Goal: Task Accomplishment & Management: Complete application form

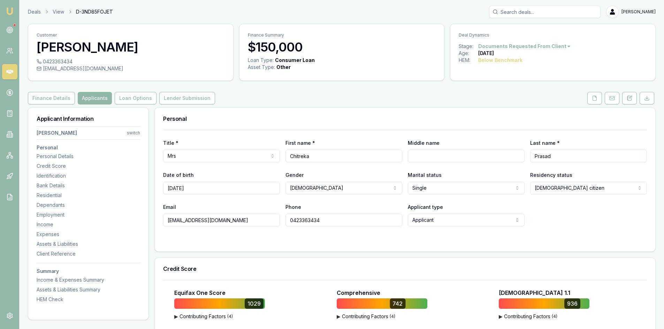
click at [99, 98] on button "Applicants" at bounding box center [95, 98] width 34 height 13
click at [597, 100] on button at bounding box center [594, 98] width 15 height 13
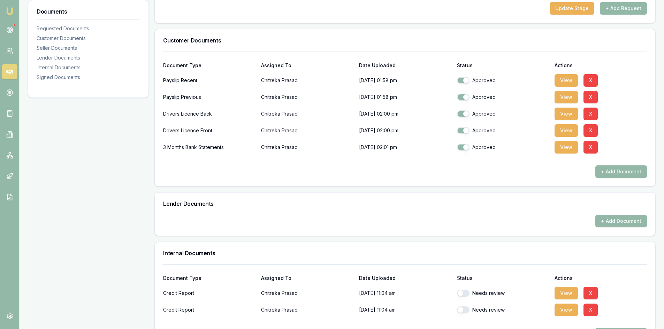
scroll to position [209, 0]
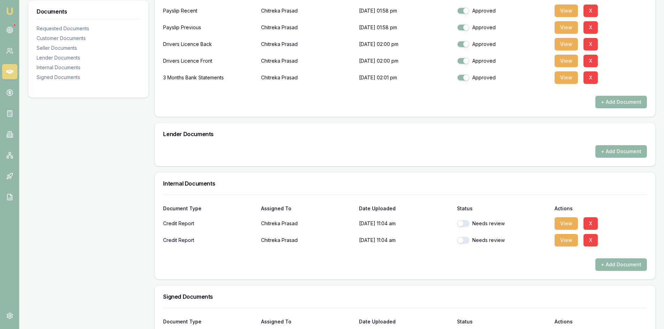
click at [464, 221] on button "button" at bounding box center [463, 223] width 13 height 7
checkbox input "true"
click at [466, 244] on div "Needs review" at bounding box center [503, 240] width 92 height 14
click at [465, 241] on button "button" at bounding box center [463, 240] width 13 height 7
checkbox input "true"
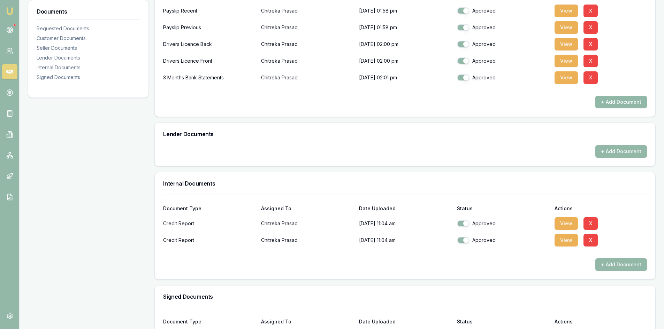
click at [619, 106] on button "+ Add Document" at bounding box center [621, 102] width 52 height 13
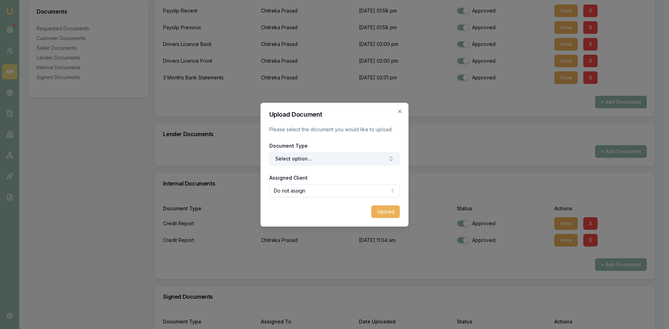
click at [349, 160] on button "Select option..." at bounding box center [334, 159] width 131 height 13
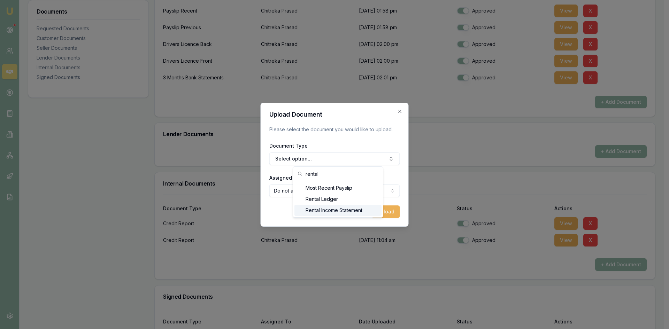
type input "rental"
click at [344, 212] on div "Rental Income Statement" at bounding box center [337, 210] width 87 height 11
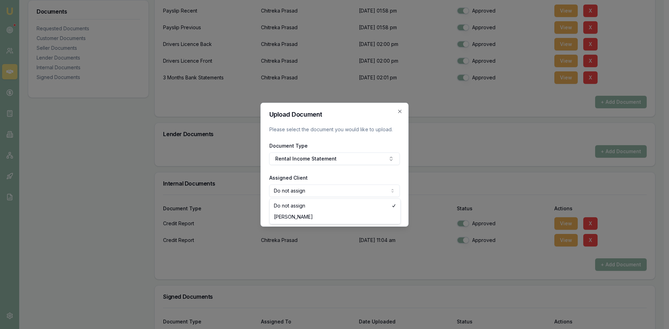
select select "U-AD7BS1658R"
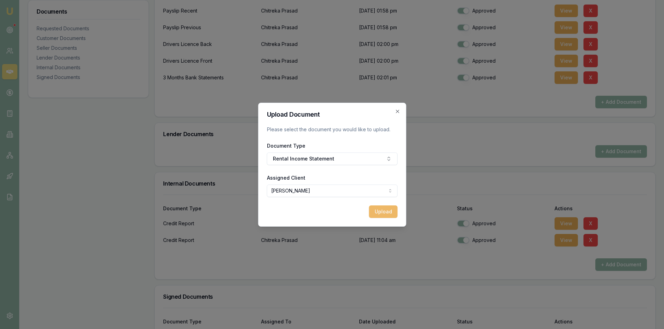
click at [378, 212] on button "Upload" at bounding box center [383, 212] width 29 height 13
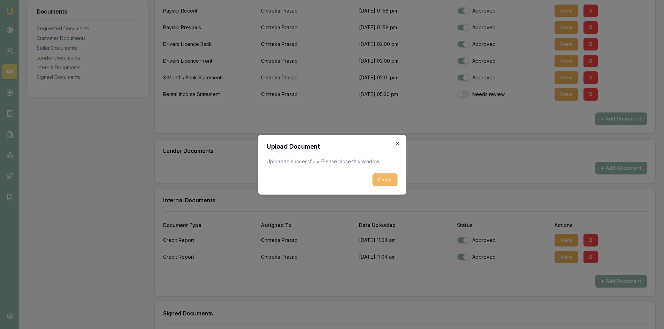
click at [380, 182] on button "Close" at bounding box center [384, 179] width 25 height 13
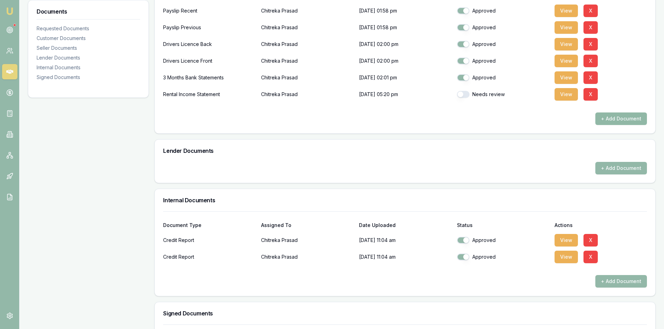
click at [609, 117] on button "+ Add Document" at bounding box center [621, 119] width 52 height 13
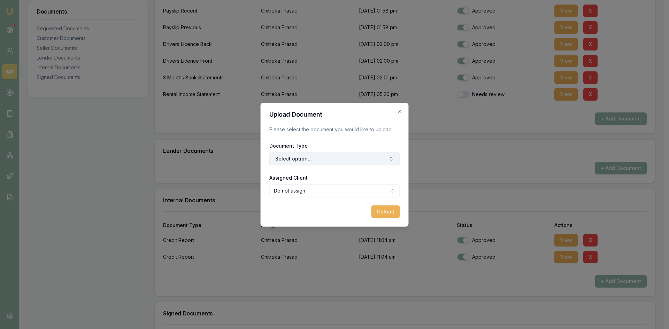
click at [341, 156] on button "Select option..." at bounding box center [334, 159] width 131 height 13
type input "rentla"
click at [327, 202] on div "Rental Income Statement" at bounding box center [337, 199] width 87 height 11
click at [387, 214] on button "Upload" at bounding box center [385, 212] width 29 height 13
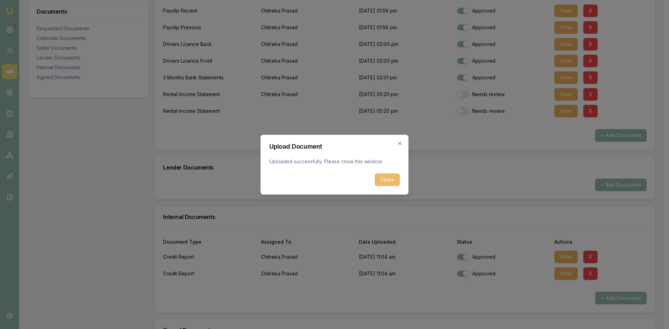
click at [385, 181] on button "Close" at bounding box center [387, 179] width 25 height 13
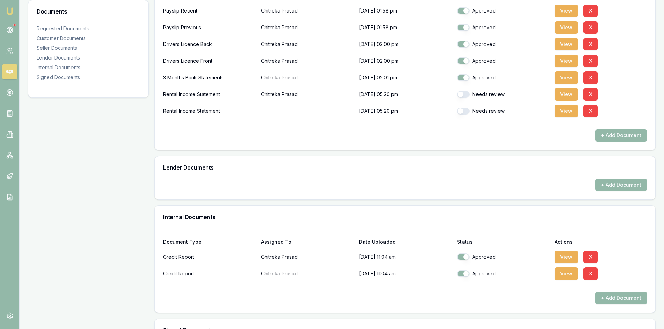
click at [462, 111] on button "button" at bounding box center [463, 111] width 13 height 7
checkbox input "true"
click at [465, 92] on button "button" at bounding box center [463, 94] width 13 height 7
checkbox input "true"
click at [562, 113] on button "View" at bounding box center [565, 111] width 23 height 13
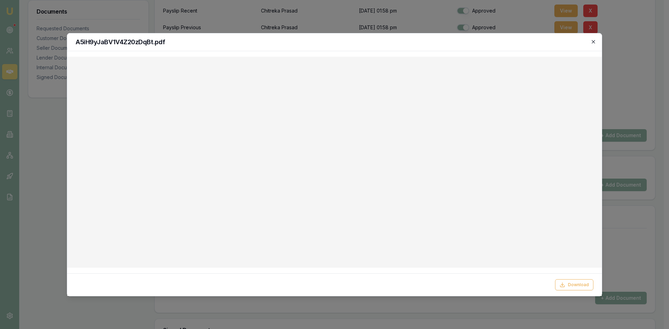
click at [594, 42] on icon "button" at bounding box center [593, 42] width 6 height 6
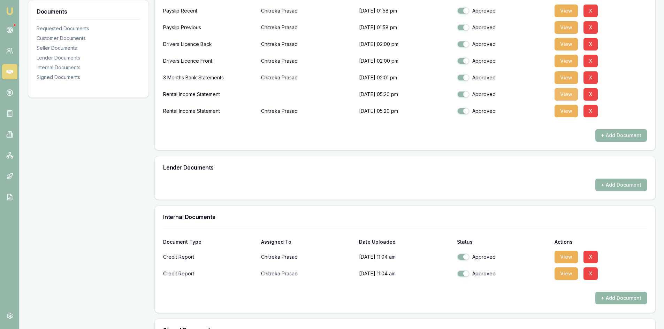
click at [564, 96] on button "View" at bounding box center [565, 94] width 23 height 13
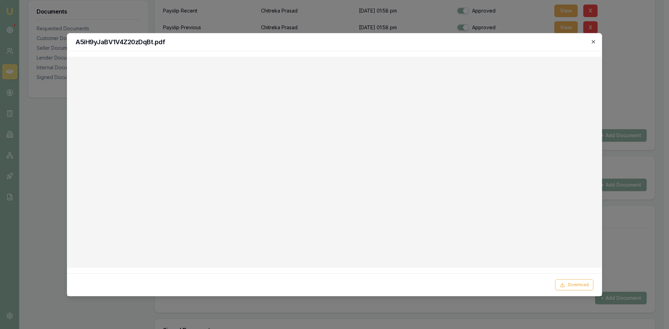
click at [593, 44] on icon "button" at bounding box center [593, 42] width 6 height 6
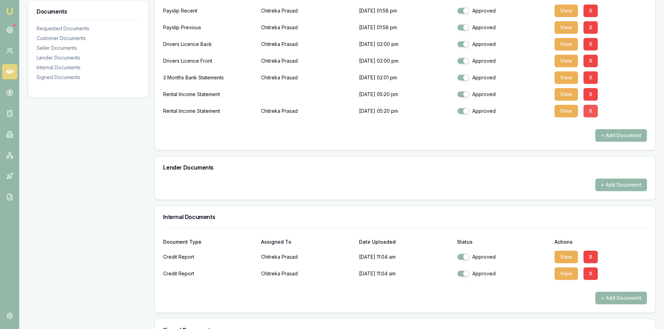
click at [588, 110] on button "X" at bounding box center [590, 111] width 14 height 13
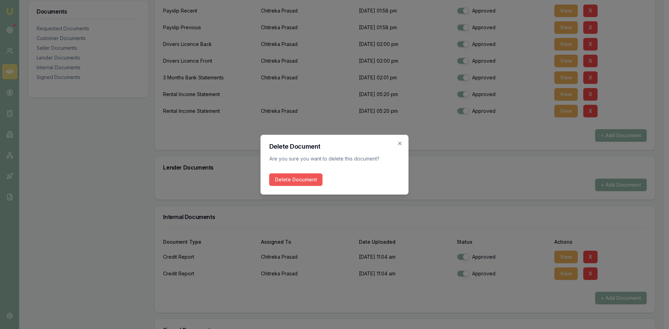
click at [293, 181] on button "Delete Document" at bounding box center [295, 179] width 53 height 13
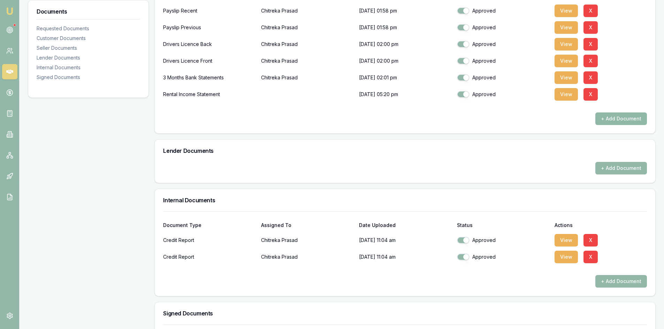
click at [615, 121] on button "+ Add Document" at bounding box center [621, 119] width 52 height 13
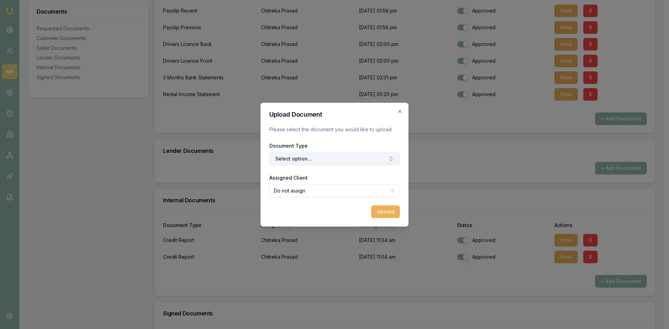
click at [333, 157] on button "Select option..." at bounding box center [334, 159] width 131 height 13
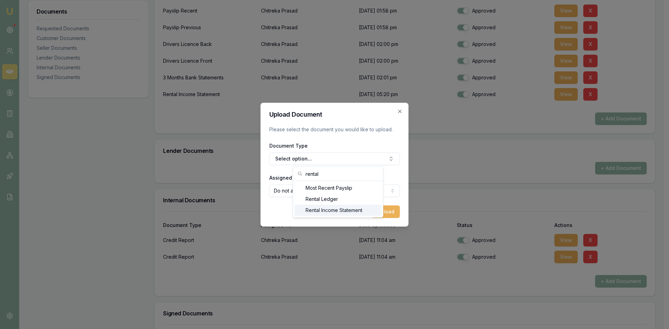
type input "rental"
click at [320, 214] on div "Rental Income Statement" at bounding box center [337, 210] width 87 height 11
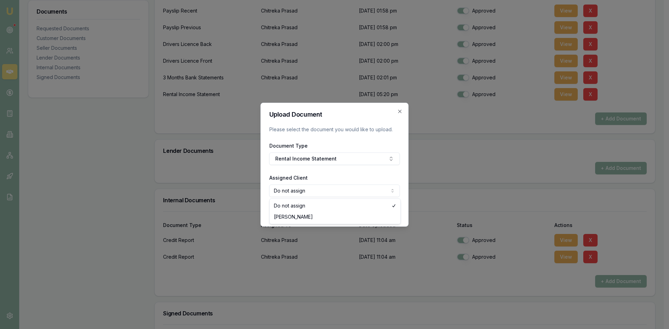
select select "U-AD7BS1658R"
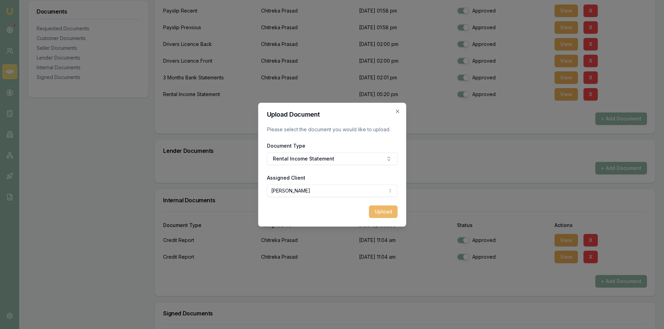
click at [383, 211] on button "Upload" at bounding box center [383, 212] width 29 height 13
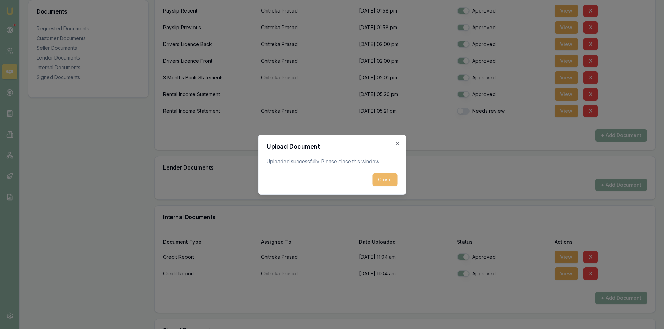
click at [392, 179] on button "Close" at bounding box center [384, 179] width 25 height 13
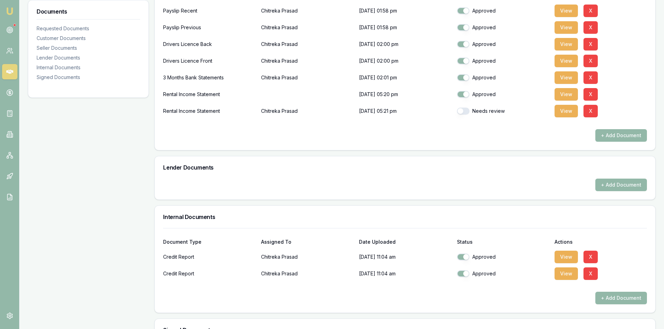
click at [463, 113] on button "button" at bounding box center [463, 111] width 13 height 7
checkbox input "true"
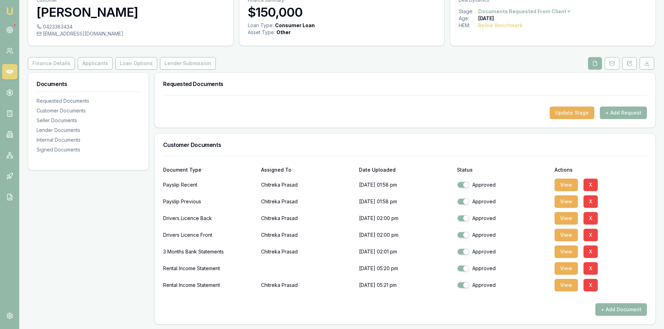
scroll to position [0, 0]
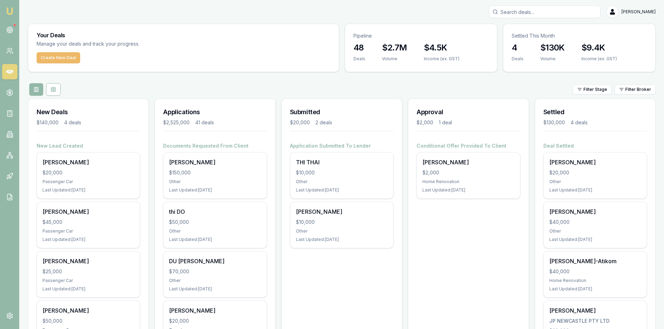
click at [73, 61] on button "Create New Deal" at bounding box center [59, 57] width 44 height 11
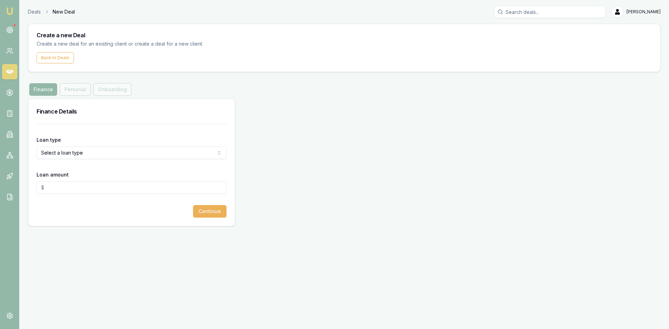
click at [71, 155] on html "Emu Broker Deals New Deal [PERSON_NAME] Toggle Menu Create a new Deal Create a …" at bounding box center [334, 164] width 669 height 329
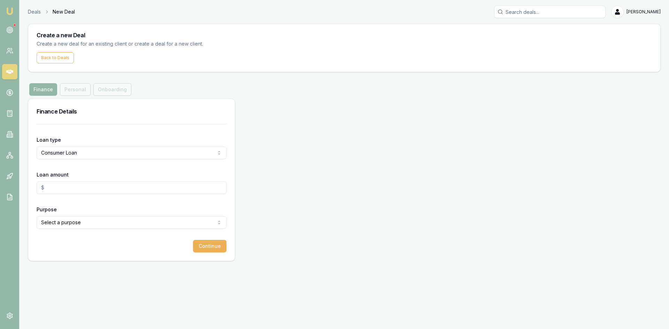
click at [68, 188] on input "Loan amount" at bounding box center [132, 187] width 190 height 13
type input "2"
type input "$10,000.00"
click at [56, 252] on div "Continue" at bounding box center [132, 246] width 190 height 13
click at [62, 224] on html "Emu Broker Deals New Deal [PERSON_NAME] Toggle Menu Create a new Deal Create a …" at bounding box center [334, 164] width 669 height 329
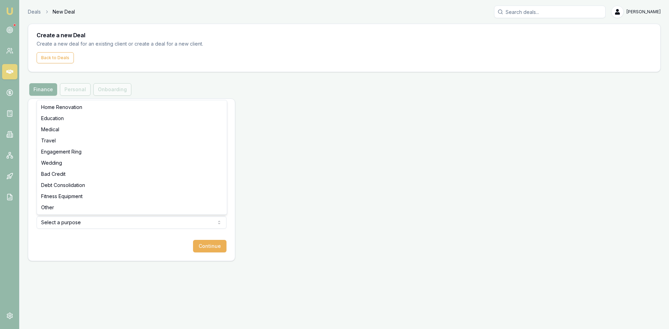
select select "OTHER"
click at [207, 250] on button "Continue" at bounding box center [209, 246] width 33 height 13
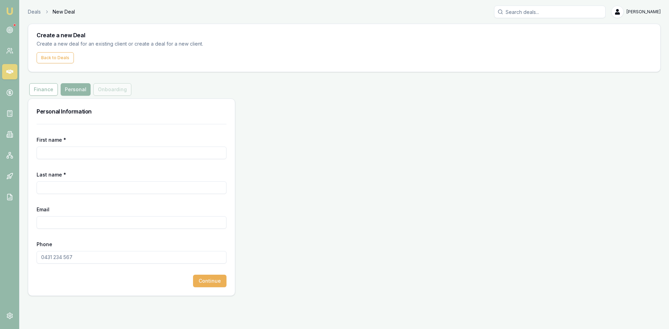
click at [75, 151] on input "First name *" at bounding box center [132, 153] width 190 height 13
type input "b"
type input "p"
type input "[PERSON_NAME]"
type input "u"
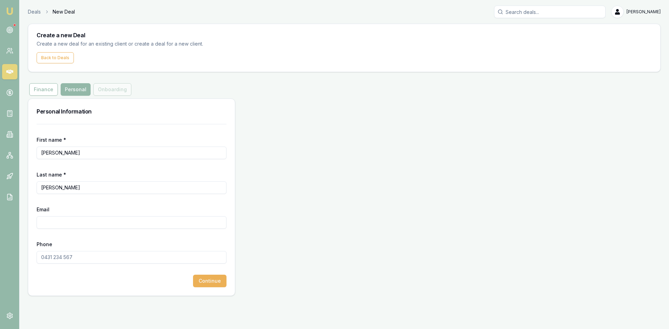
type input "[PERSON_NAME]"
type input "[EMAIL_ADDRESS][DOMAIN_NAME]"
click at [67, 254] on input "Phone" at bounding box center [132, 257] width 190 height 13
click at [217, 284] on button "Continue" at bounding box center [209, 281] width 33 height 13
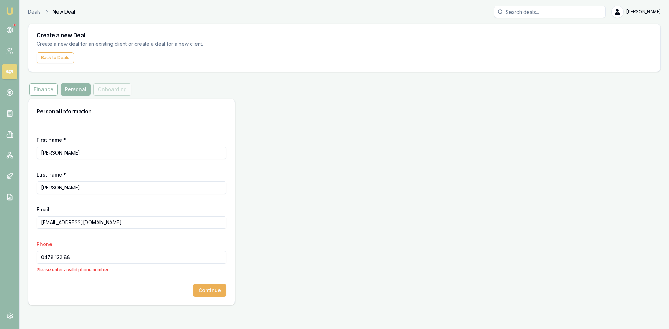
click at [55, 257] on input "0478 122 88" at bounding box center [132, 257] width 190 height 13
type input "0478 112 288"
click at [213, 281] on button "Continue" at bounding box center [209, 281] width 33 height 13
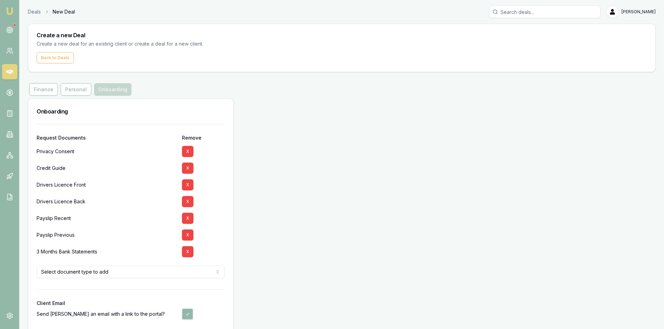
scroll to position [31, 0]
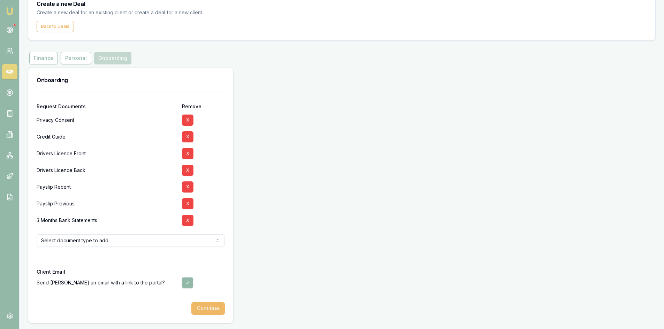
click at [212, 309] on button "Continue" at bounding box center [207, 308] width 33 height 13
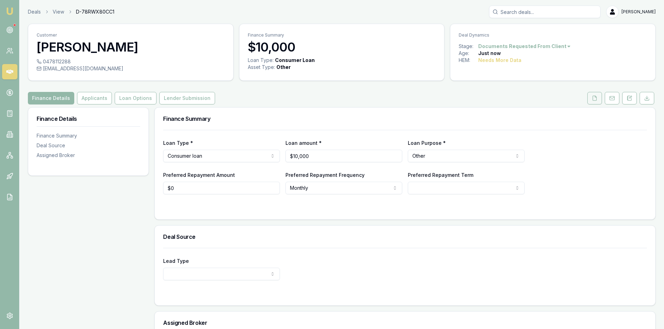
click at [597, 99] on icon at bounding box center [595, 98] width 6 height 6
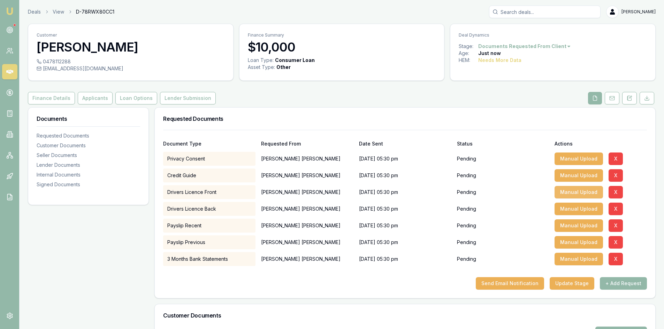
scroll to position [105, 0]
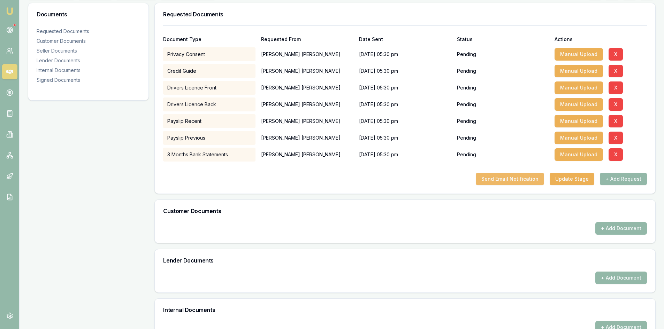
click at [521, 180] on button "Send Email Notification" at bounding box center [510, 179] width 68 height 13
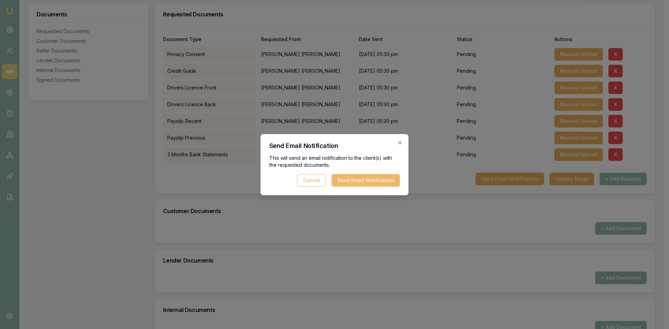
click at [364, 182] on button "Send Email Notification" at bounding box center [366, 180] width 68 height 13
